Goal: Task Accomplishment & Management: Use online tool/utility

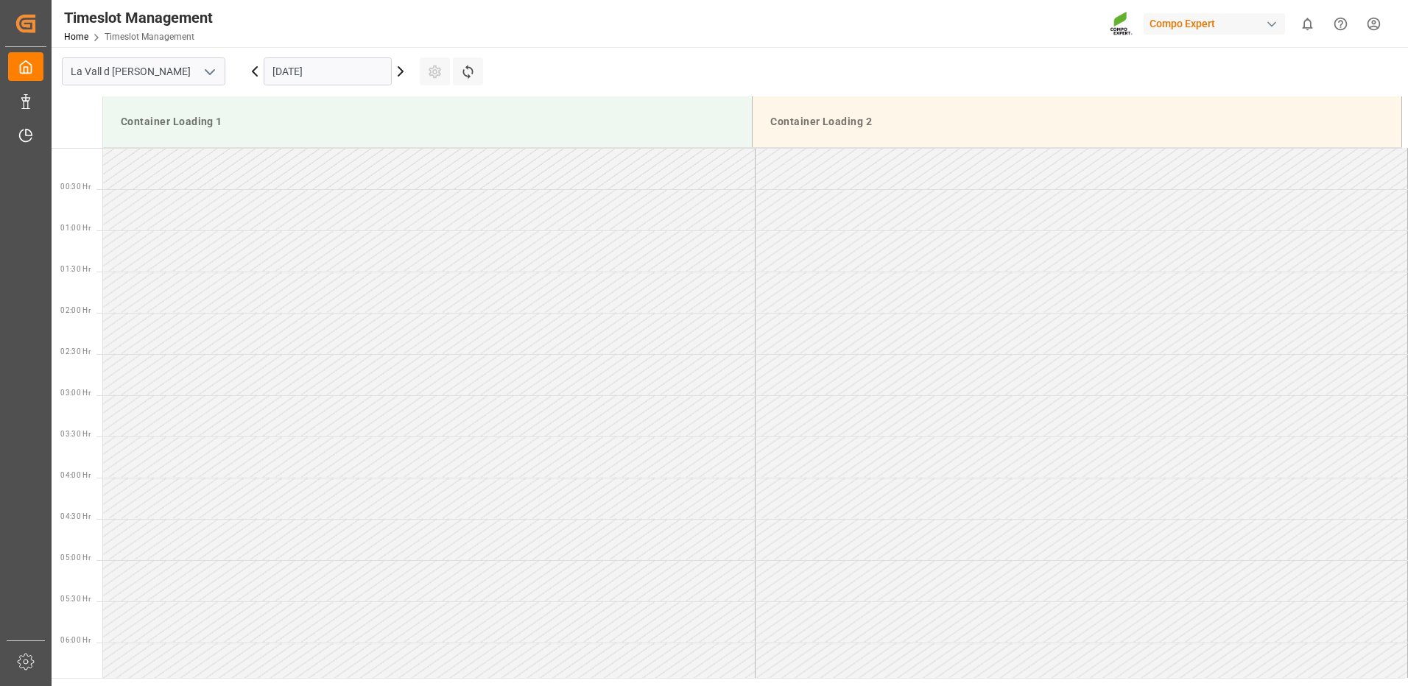
scroll to position [589, 0]
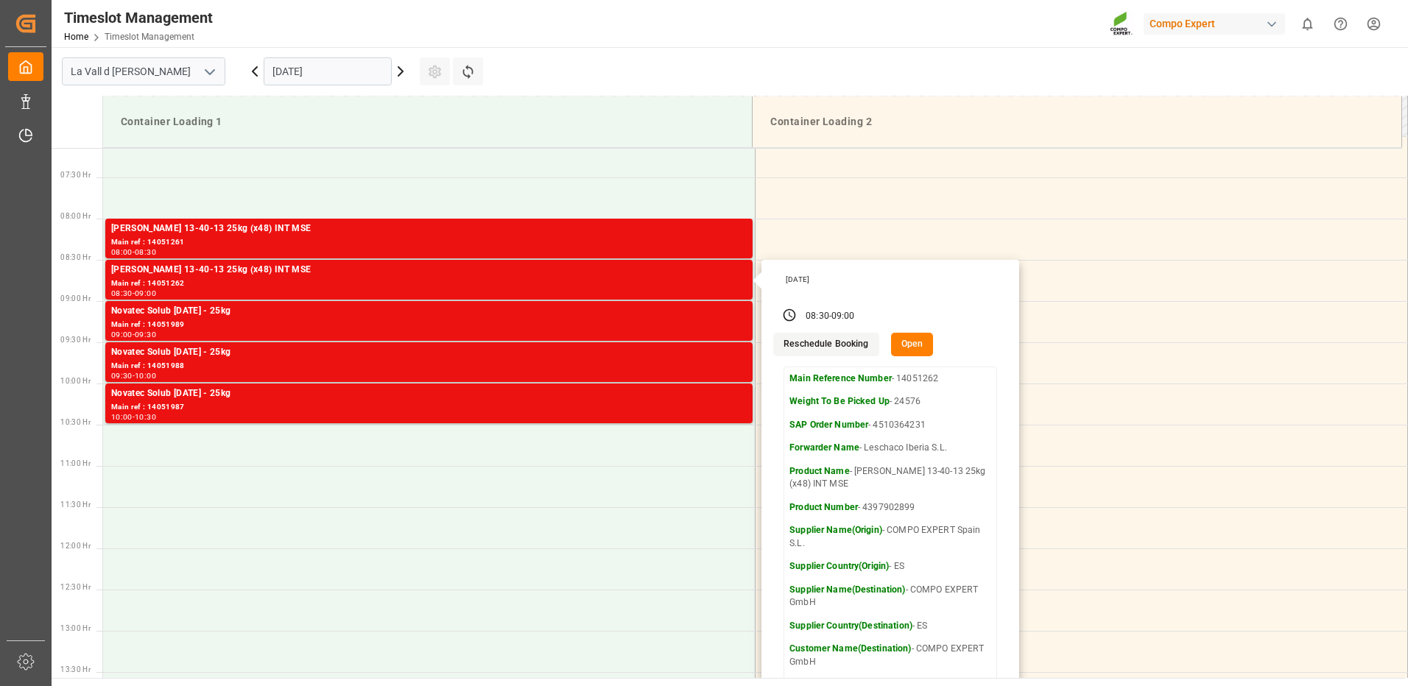
click at [286, 69] on input "[DATE]" at bounding box center [328, 71] width 128 height 28
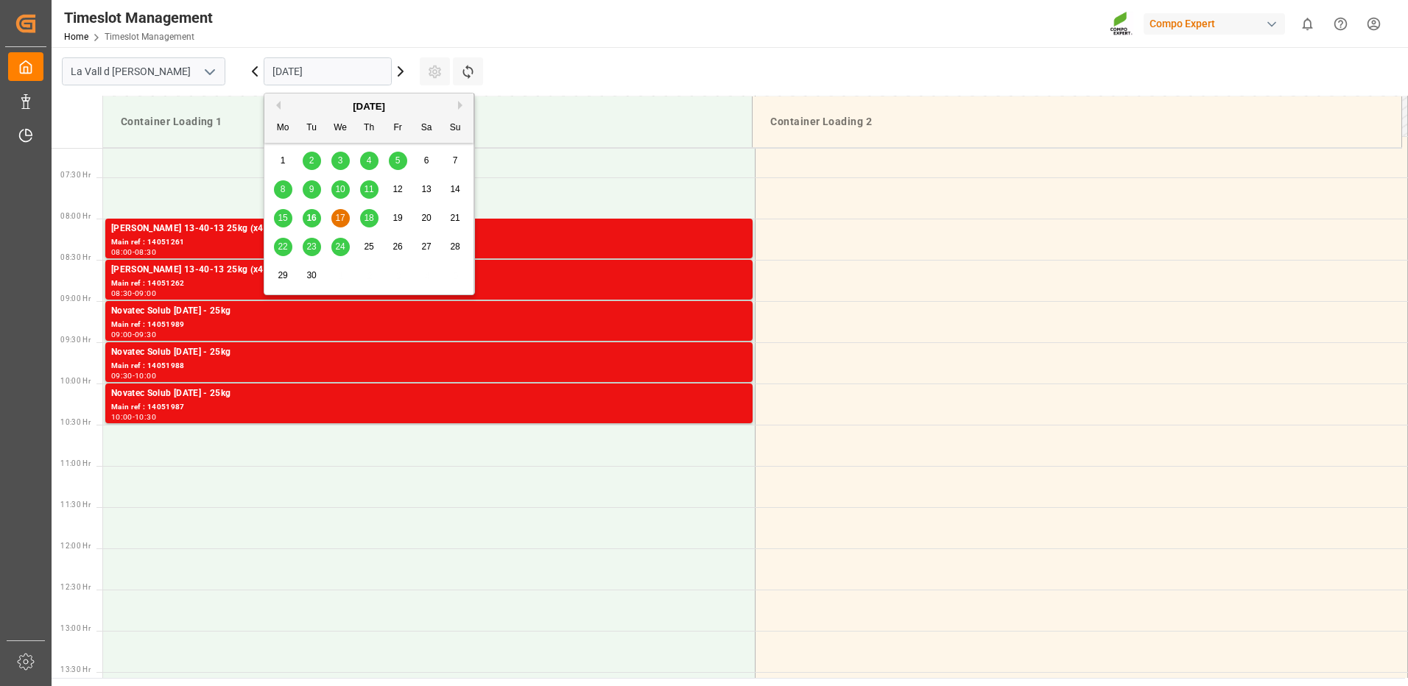
drag, startPoint x: 341, startPoint y: 215, endPoint x: 386, endPoint y: 277, distance: 76.4
click at [341, 214] on span "17" at bounding box center [340, 218] width 10 height 10
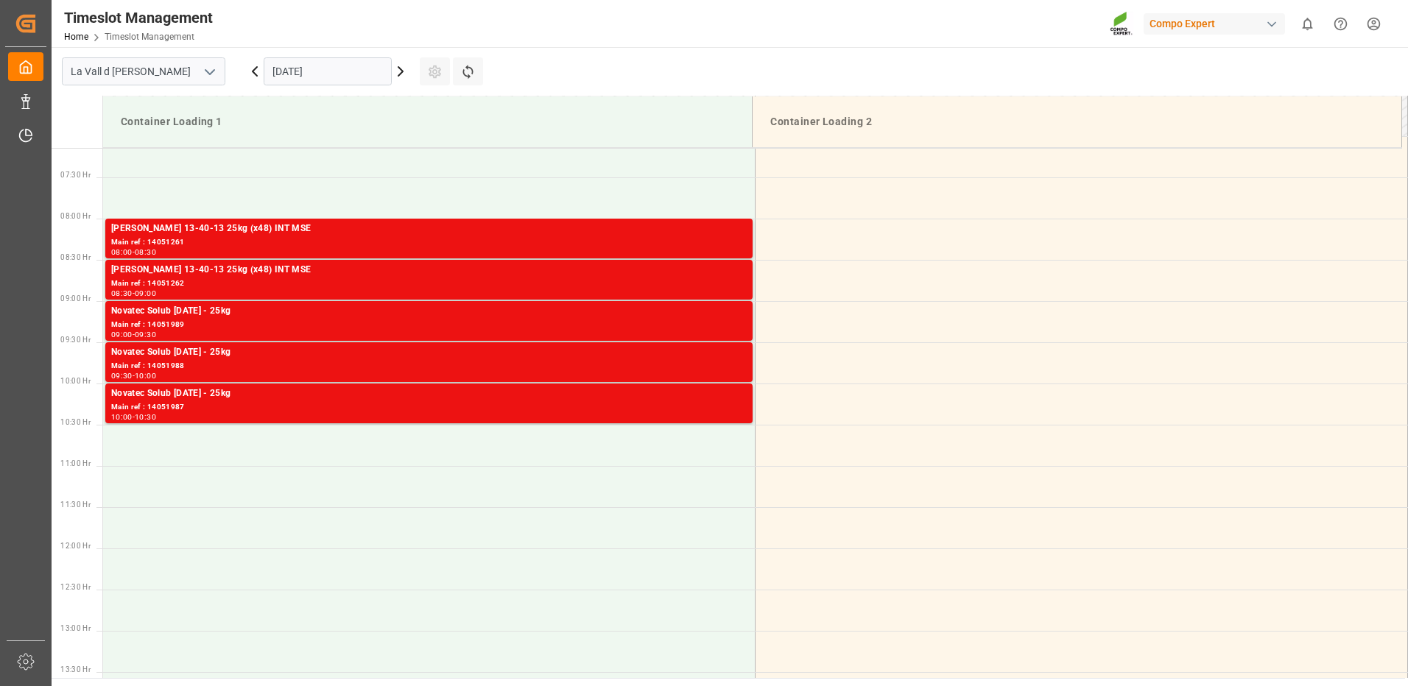
scroll to position [663, 0]
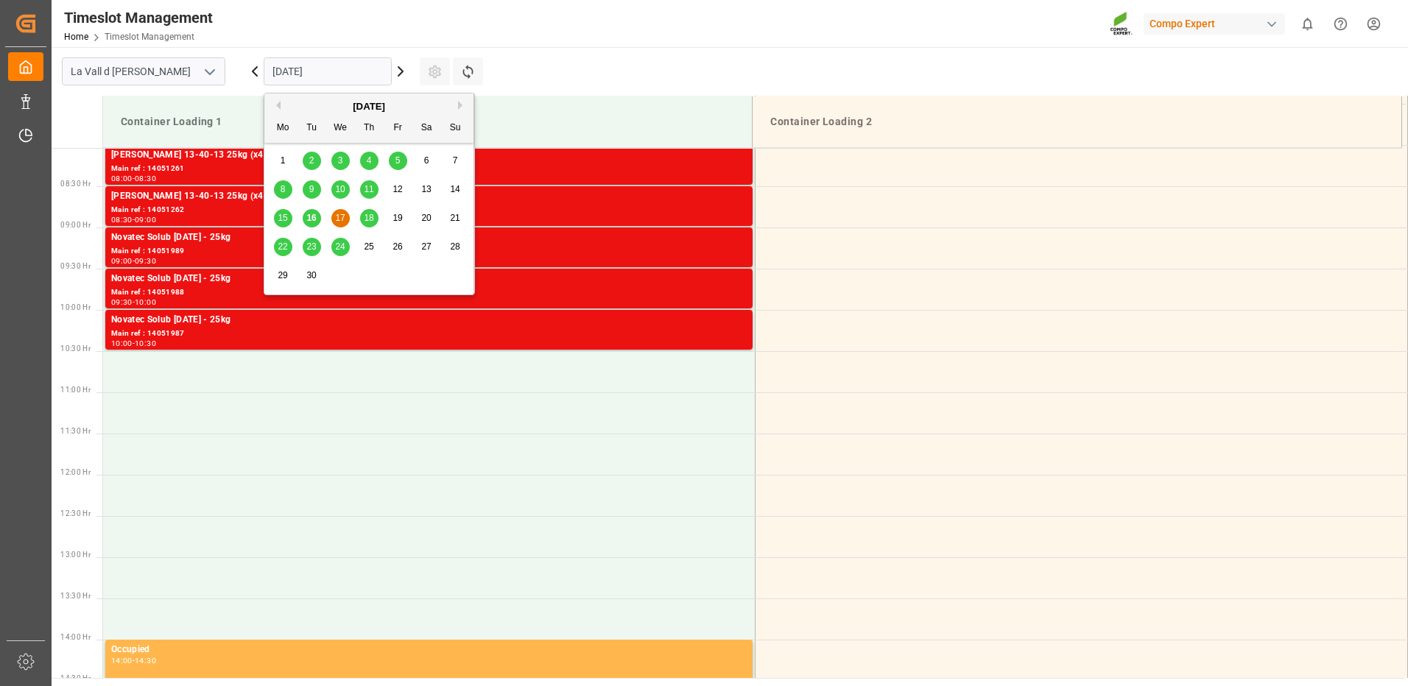
click at [297, 76] on input "[DATE]" at bounding box center [328, 71] width 128 height 28
click at [362, 219] on div "18" at bounding box center [369, 219] width 18 height 18
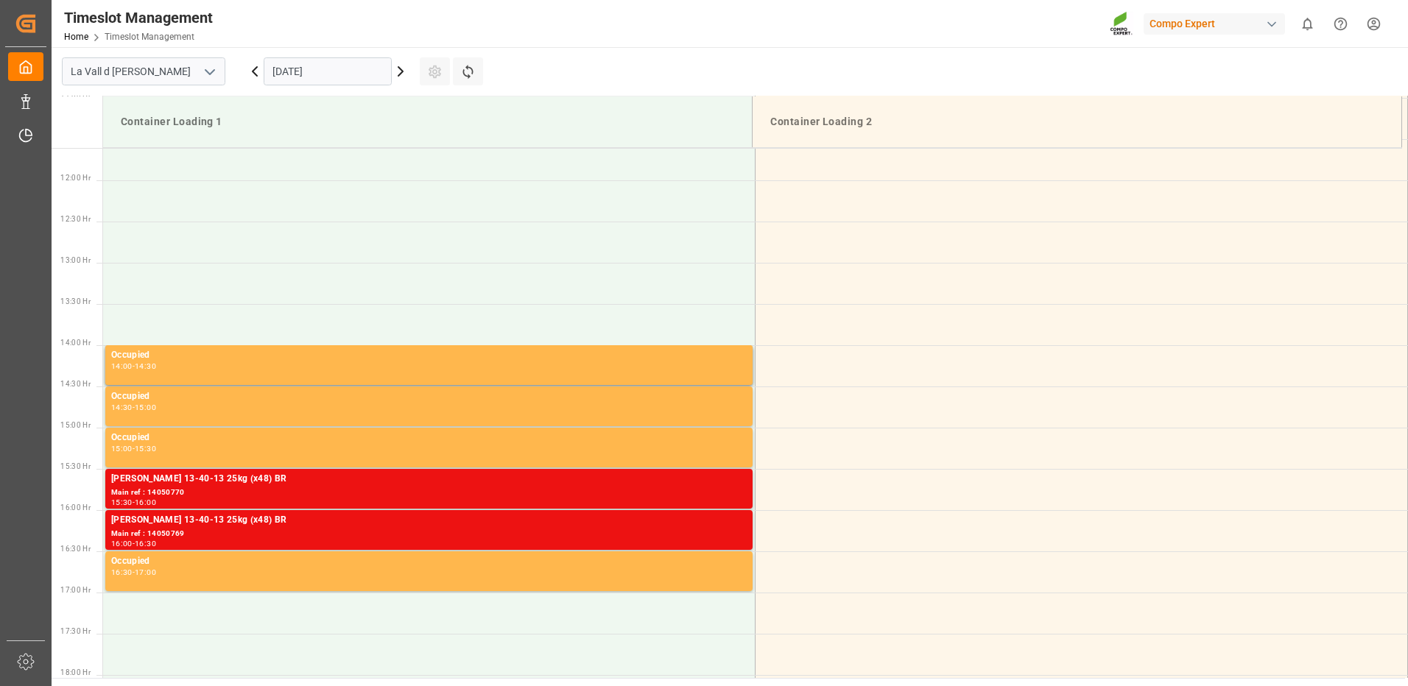
scroll to position [736, 0]
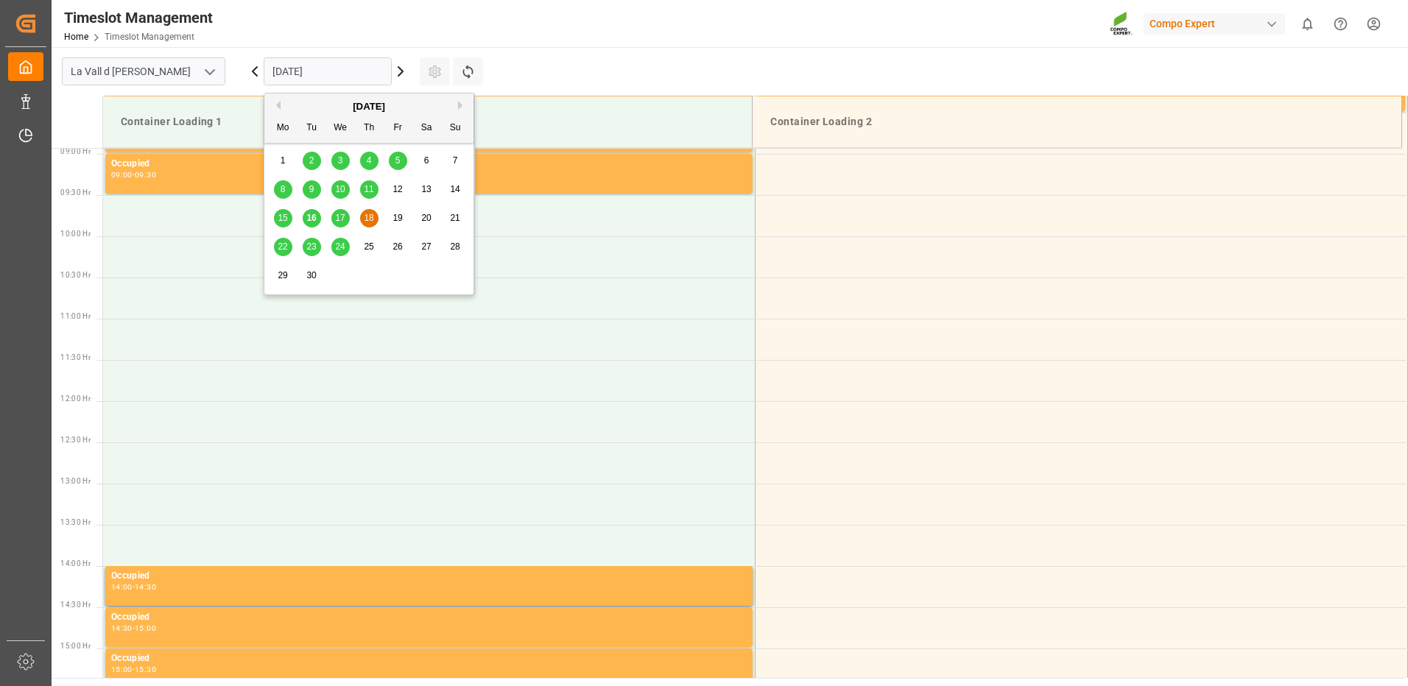
click at [285, 64] on input "[DATE]" at bounding box center [328, 71] width 128 height 28
click at [340, 219] on span "17" at bounding box center [340, 218] width 10 height 10
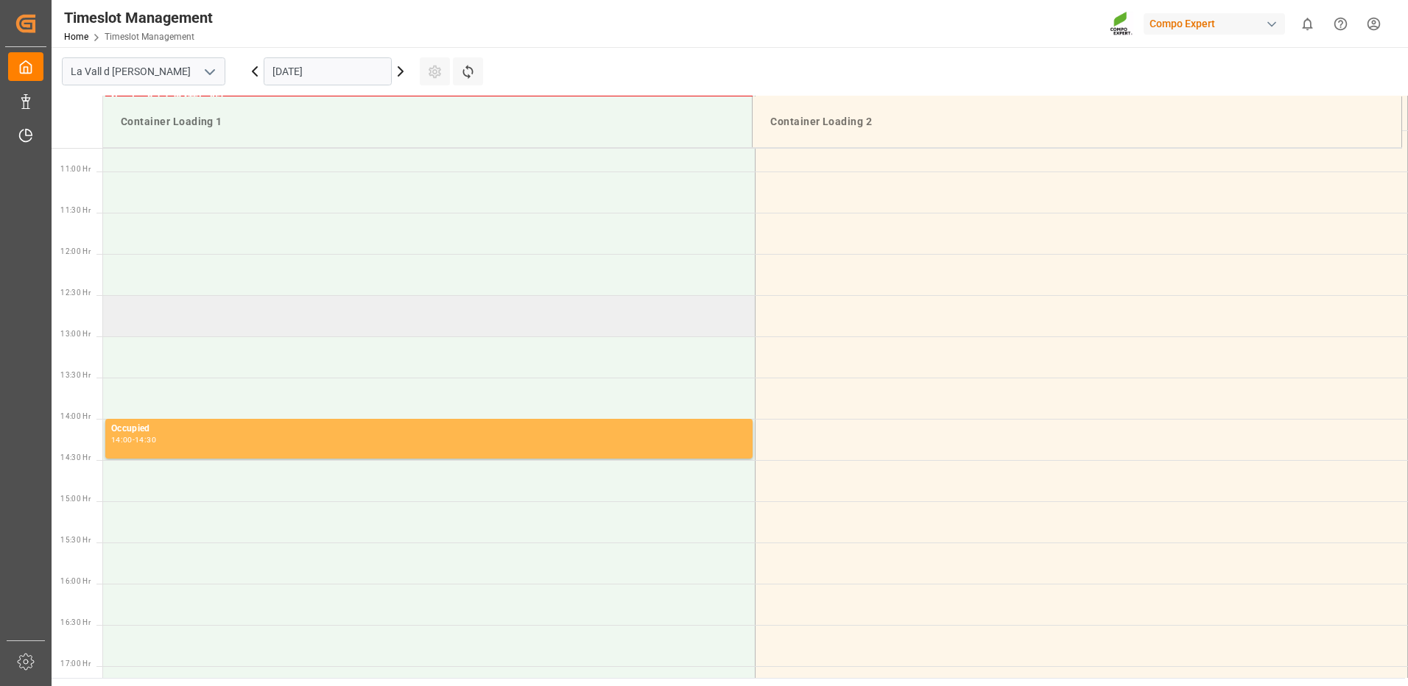
scroll to position [810, 0]
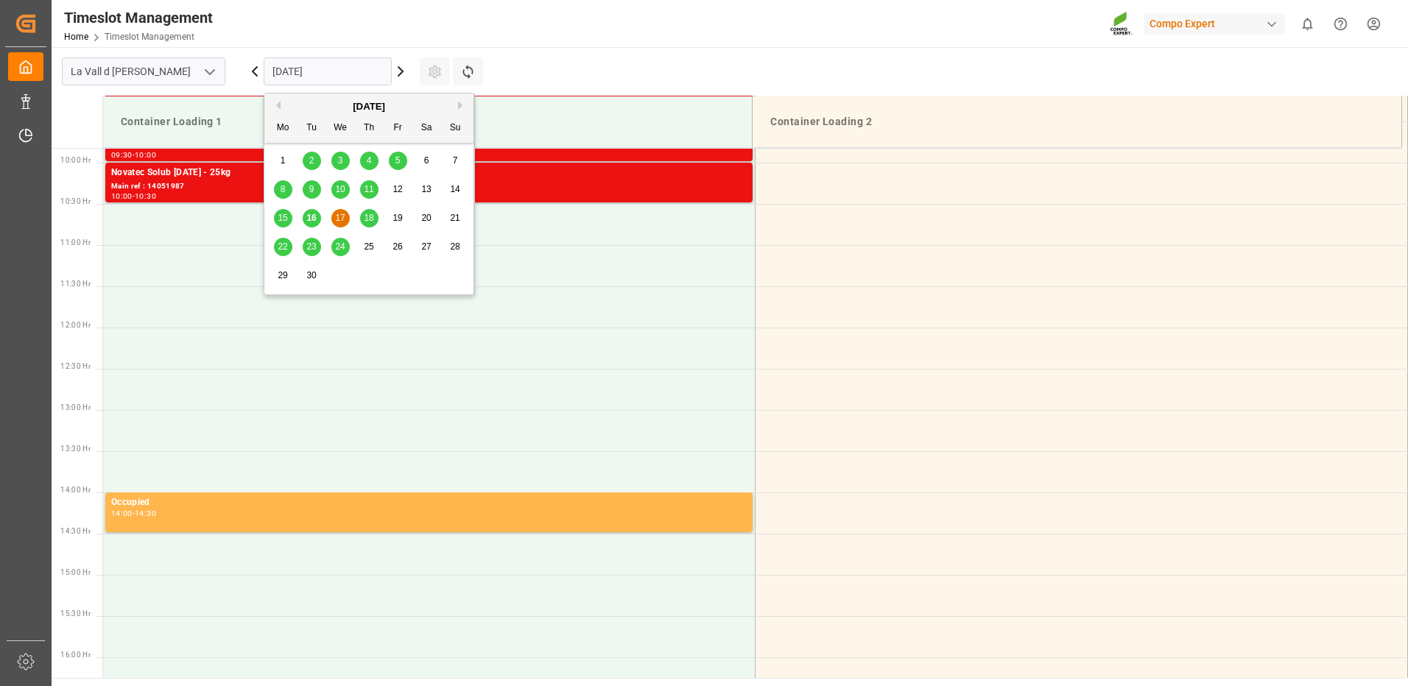
click at [268, 73] on input "[DATE]" at bounding box center [328, 71] width 128 height 28
click at [361, 213] on div "18" at bounding box center [369, 219] width 18 height 18
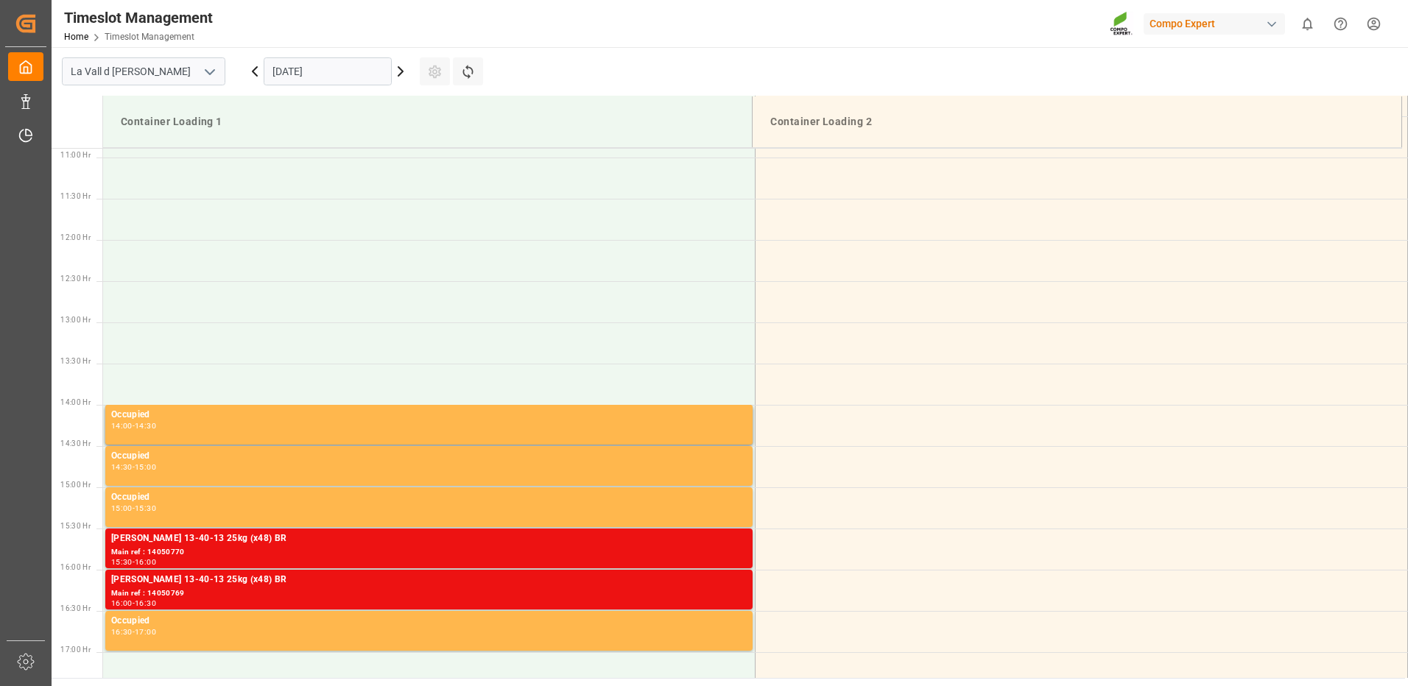
scroll to position [603, 0]
